Goal: Find specific page/section: Find specific page/section

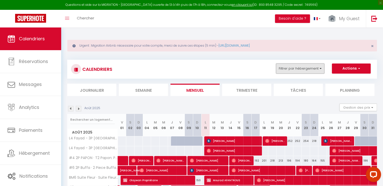
click at [291, 66] on button "Filtrer par hébergement" at bounding box center [300, 68] width 48 height 10
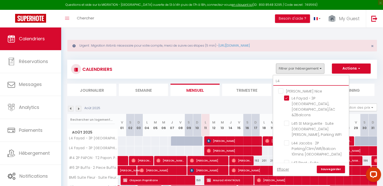
click at [292, 78] on input "L4" at bounding box center [310, 80] width 75 height 9
click at [290, 80] on input "L4" at bounding box center [310, 80] width 75 height 9
click at [289, 80] on input "L4" at bounding box center [310, 80] width 75 height 9
type input "L"
checkbox input "false"
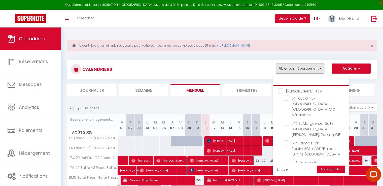
checkbox input "false"
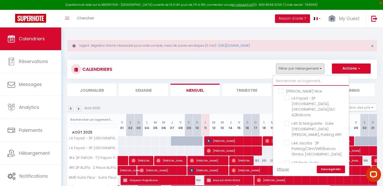
checkbox input "false"
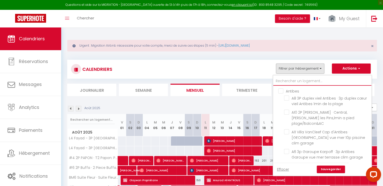
checkbox input "false"
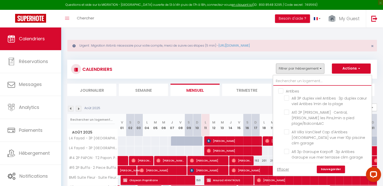
checkbox input "false"
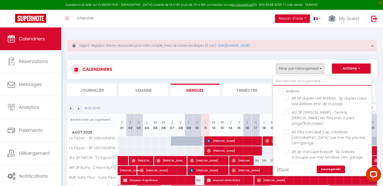
checkbox input "false"
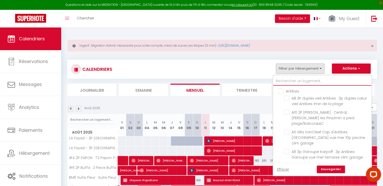
checkbox input "false"
checkbox input "true"
checkbox input "false"
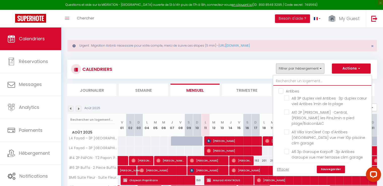
checkbox input "false"
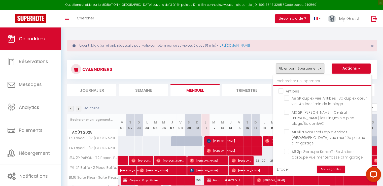
checkbox input "false"
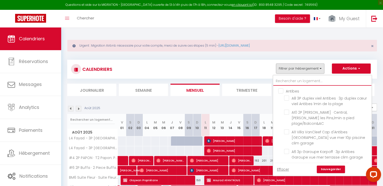
checkbox input "false"
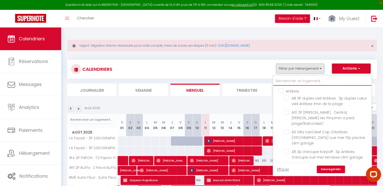
checkbox input "false"
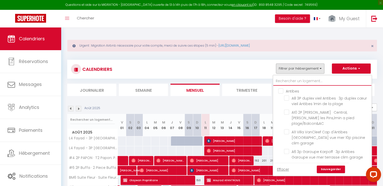
checkbox input "false"
checkbox input "true"
checkbox input "false"
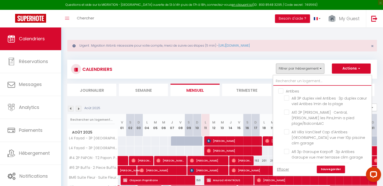
checkbox input "false"
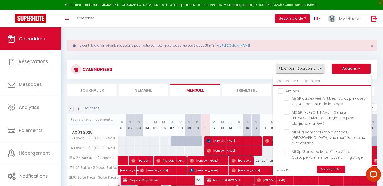
checkbox input "false"
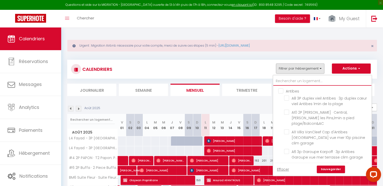
checkbox input "false"
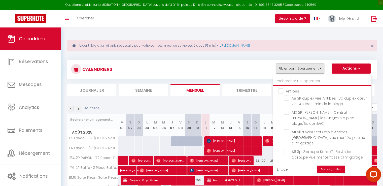
checkbox input "false"
checkbox input "true"
checkbox input "false"
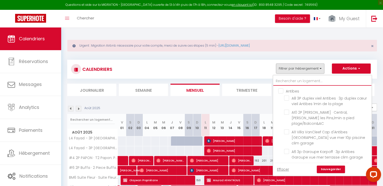
checkbox input "false"
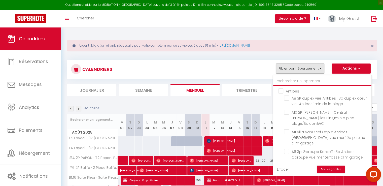
checkbox input "false"
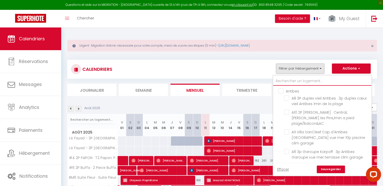
checkbox input "false"
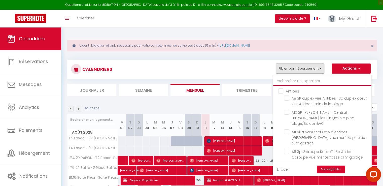
checkbox input "false"
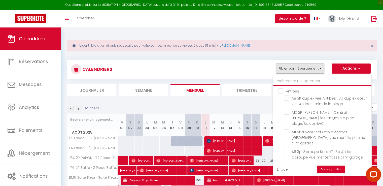
checkbox input "false"
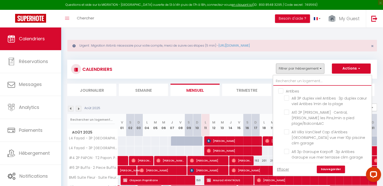
checkbox input "false"
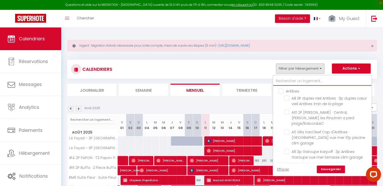
checkbox input "false"
type input "B"
checkbox input "false"
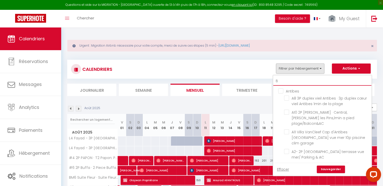
checkbox input "false"
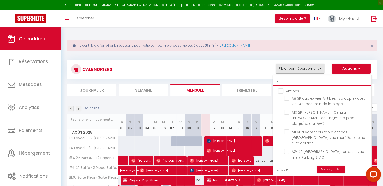
checkbox input "false"
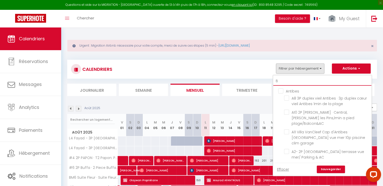
checkbox input "false"
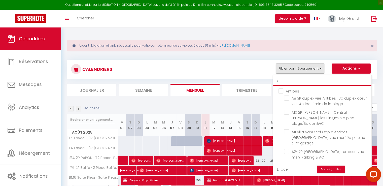
checkbox input "false"
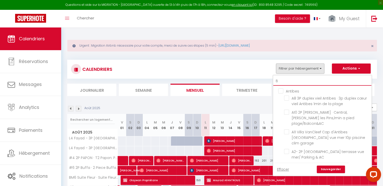
checkbox input "true"
checkbox input "false"
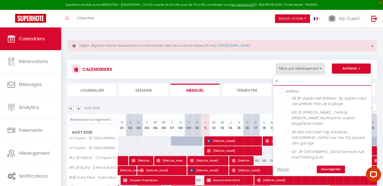
checkbox input "false"
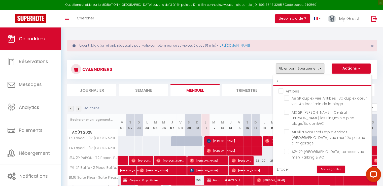
checkbox input "false"
checkbox input "true"
checkbox input "false"
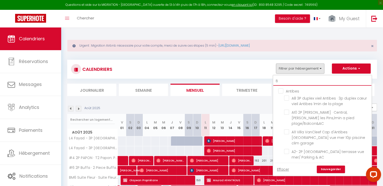
checkbox input "false"
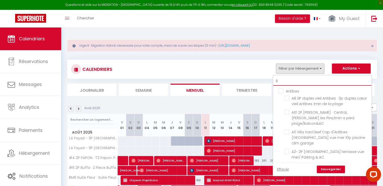
checkbox input "false"
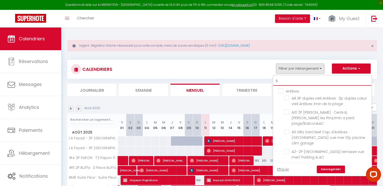
checkbox input "false"
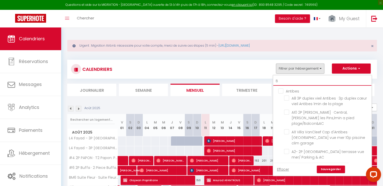
checkbox input "false"
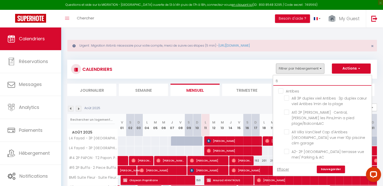
checkbox input "false"
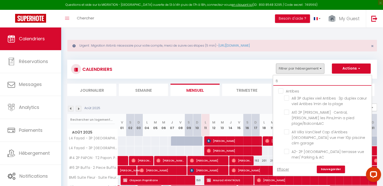
checkbox input "false"
type input "BM"
checkbox input "false"
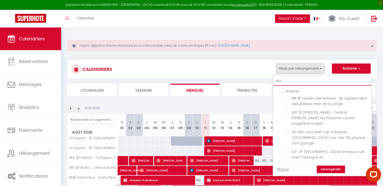
checkbox input "false"
checkbox input "true"
checkbox input "false"
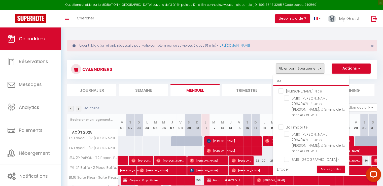
type input "BM6"
checkbox input "true"
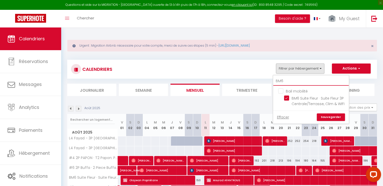
type input "BM6"
click at [335, 118] on link "Sauvegarder" at bounding box center [330, 117] width 28 height 8
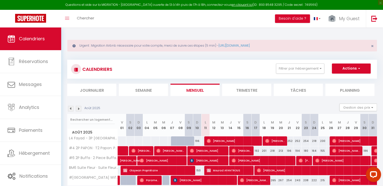
scroll to position [27, 0]
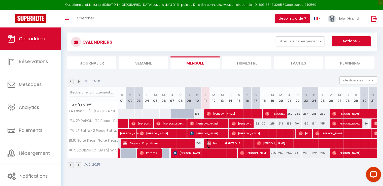
click at [213, 142] on span "Mourad AFANTROUS" at bounding box center [229, 143] width 44 height 10
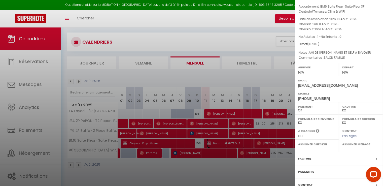
scroll to position [0, 0]
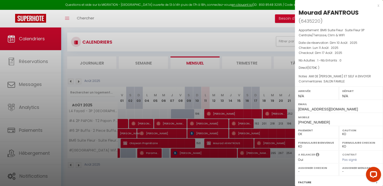
click at [374, 5] on div "x" at bounding box center [337, 6] width 84 height 6
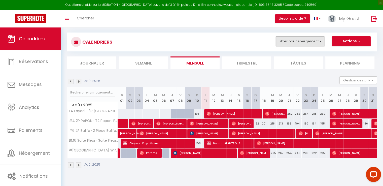
click at [317, 40] on button "Filtrer par hébergement" at bounding box center [300, 41] width 48 height 10
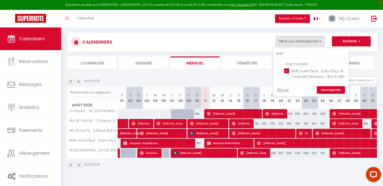
click at [310, 48] on div "BM6" at bounding box center [310, 53] width 75 height 10
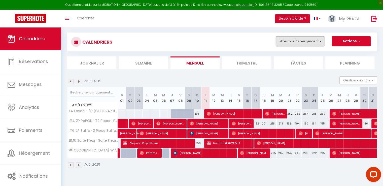
click at [309, 42] on button "Filtrer par hébergement" at bounding box center [300, 41] width 48 height 10
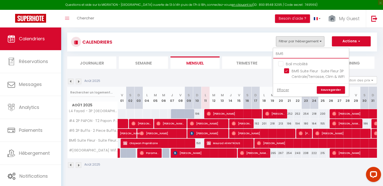
click at [300, 50] on input "BM6" at bounding box center [310, 53] width 75 height 9
type input "#"
checkbox input "false"
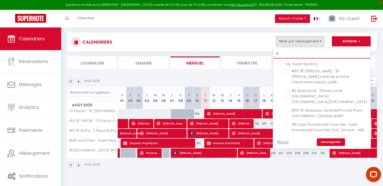
type input "#5"
checkbox input "false"
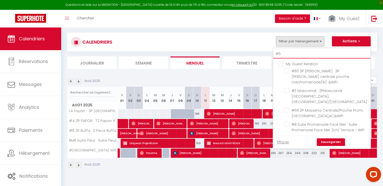
checkbox input "false"
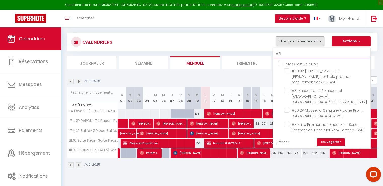
checkbox input "false"
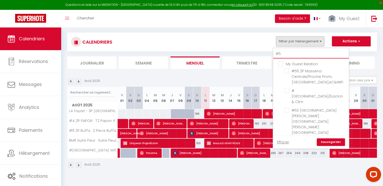
type input "#5"
checkbox input "false"
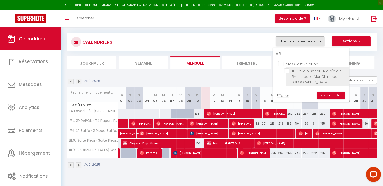
type input "#5"
click at [288, 71] on input "#5 Studio Sénat · Nid d'aigle 5mins de la Mer Clim coeur [GEOGRAPHIC_DATA]" at bounding box center [315, 70] width 63 height 5
checkbox input "true"
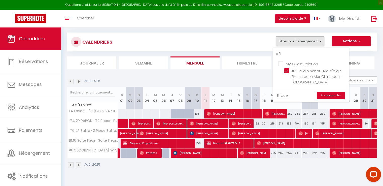
click at [325, 95] on link "Sauvegarder" at bounding box center [330, 96] width 28 height 8
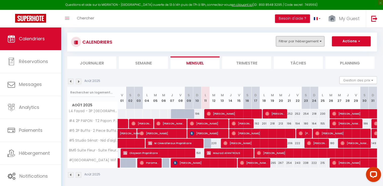
click at [303, 43] on button "Filtrer par hébergement" at bounding box center [300, 41] width 48 height 10
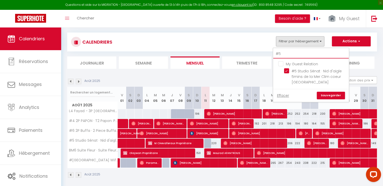
click at [304, 53] on input "#5" at bounding box center [310, 53] width 75 height 9
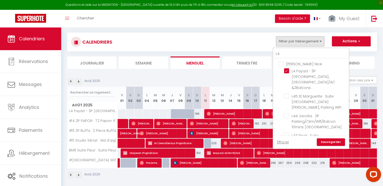
click at [333, 141] on link "Sauvegarder" at bounding box center [330, 142] width 28 height 8
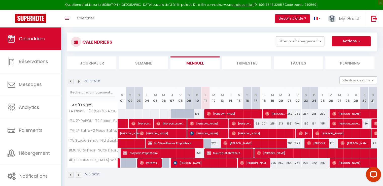
click at [81, 81] on img at bounding box center [79, 81] width 6 height 6
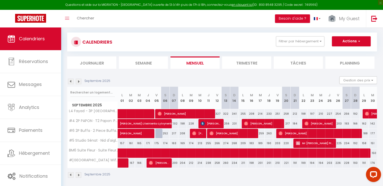
click at [71, 82] on img at bounding box center [71, 81] width 6 height 6
